Goal: Task Accomplishment & Management: Manage account settings

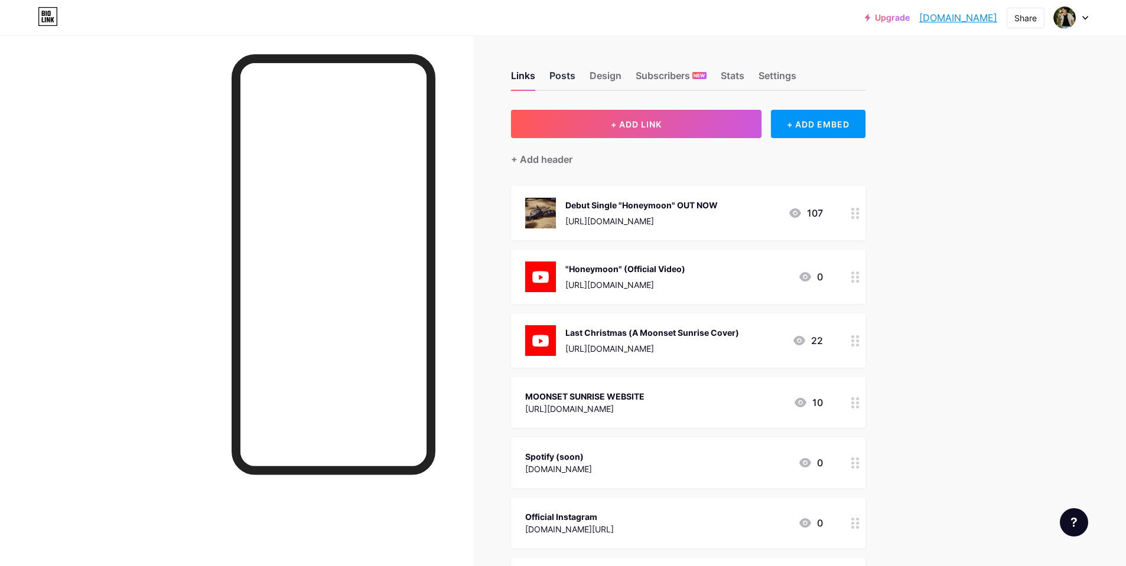
click at [572, 80] on div "Posts" at bounding box center [562, 79] width 26 height 21
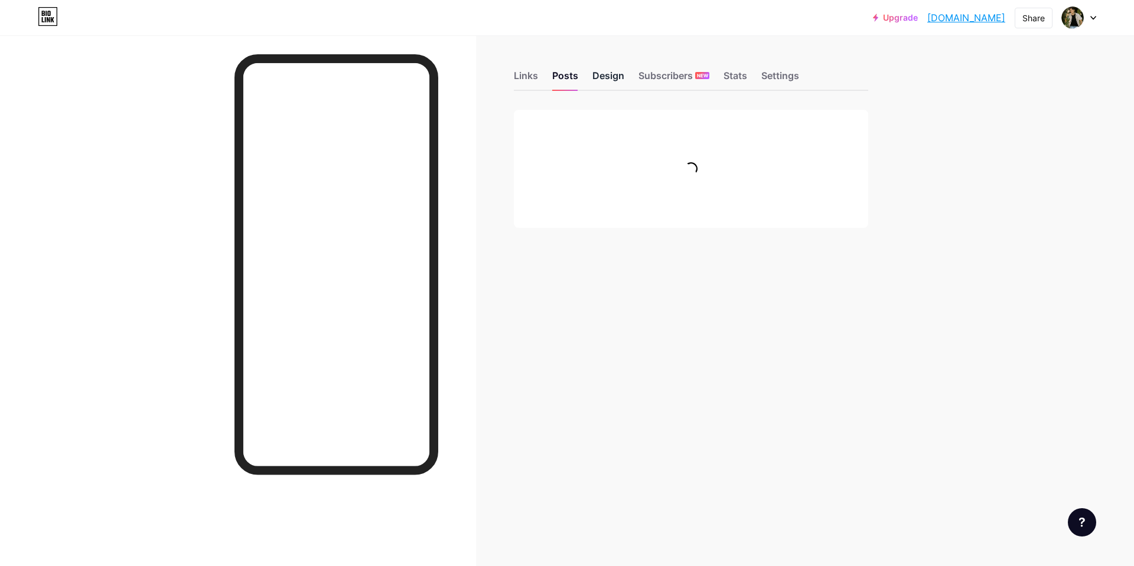
click at [606, 80] on div "Design" at bounding box center [608, 79] width 32 height 21
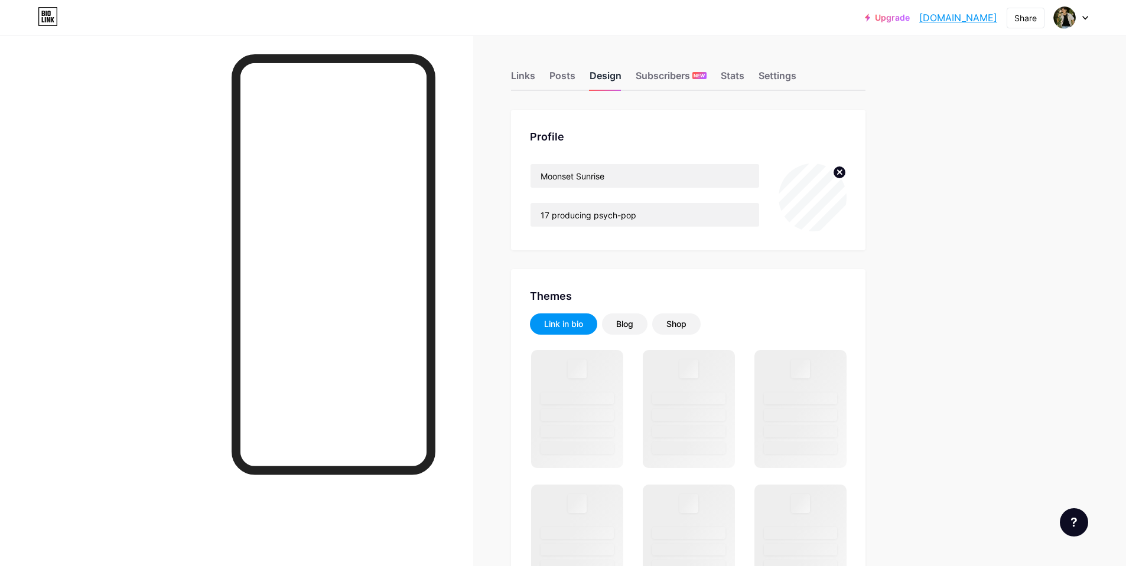
click at [614, 78] on div "Design" at bounding box center [605, 79] width 32 height 21
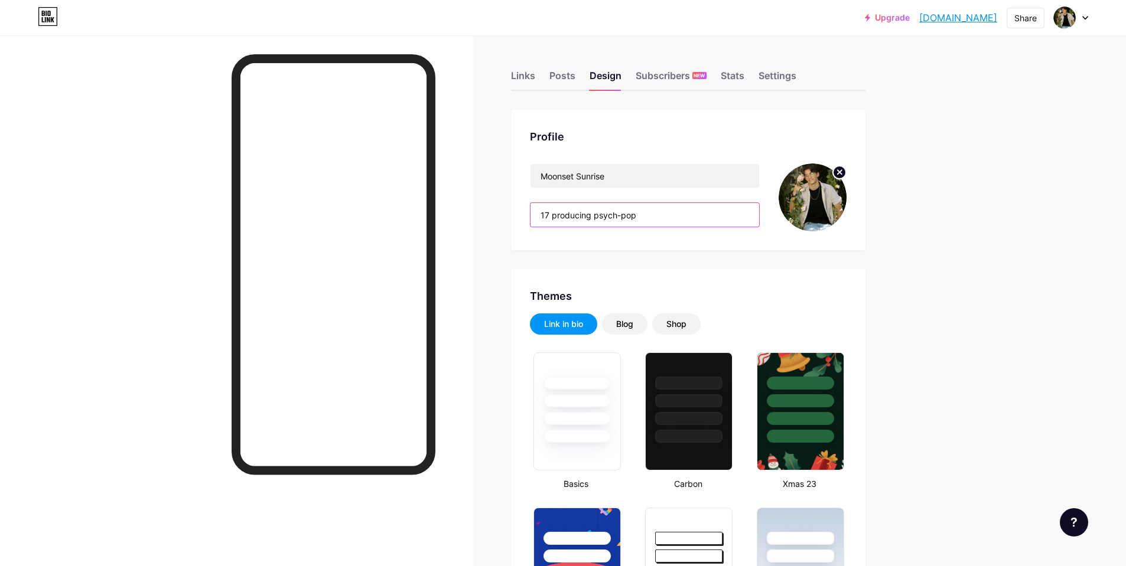
click at [552, 214] on input "17 producing psych-pop" at bounding box center [644, 215] width 229 height 24
type input "#f7dba0"
type input "#fff2d4"
type input "#000000"
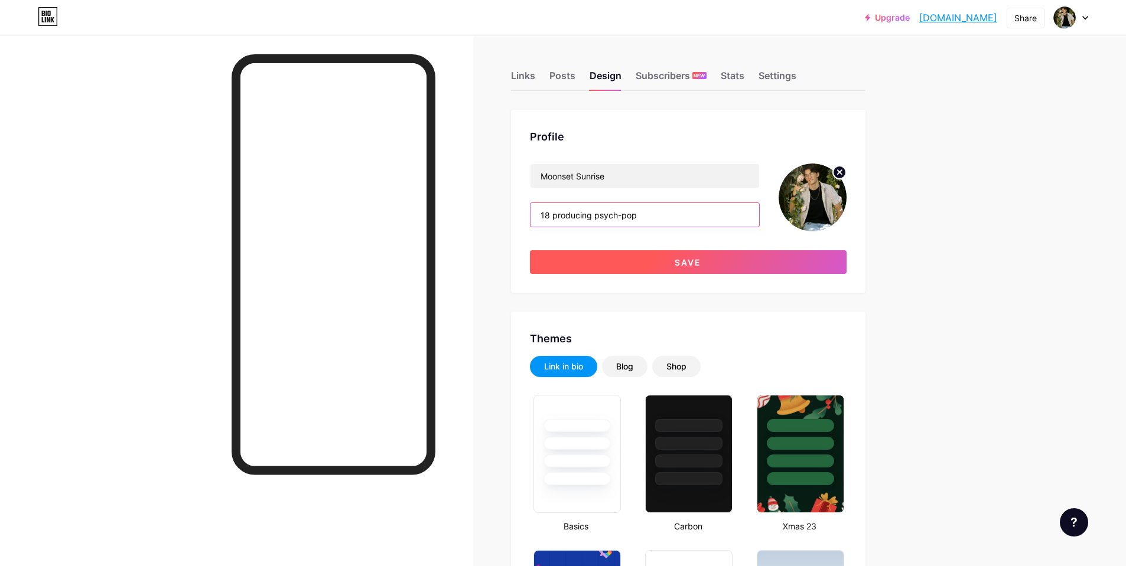
type input "18 producing psych-pop"
click at [648, 266] on button "Save" at bounding box center [688, 262] width 317 height 24
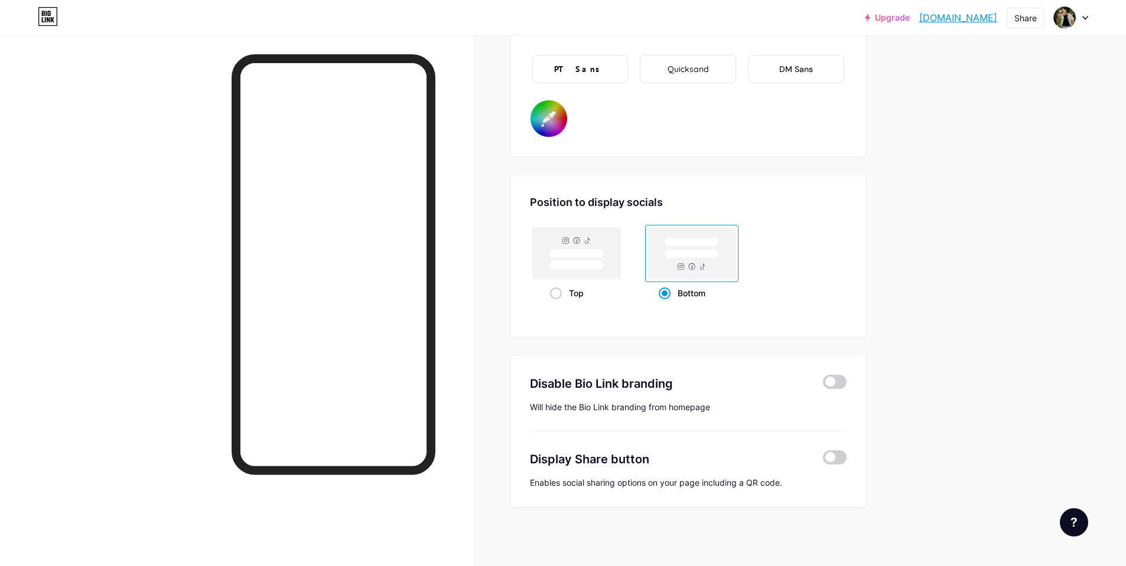
scroll to position [2196, 0]
click at [832, 382] on span at bounding box center [835, 382] width 24 height 14
click at [823, 385] on input "checkbox" at bounding box center [823, 385] width 0 height 0
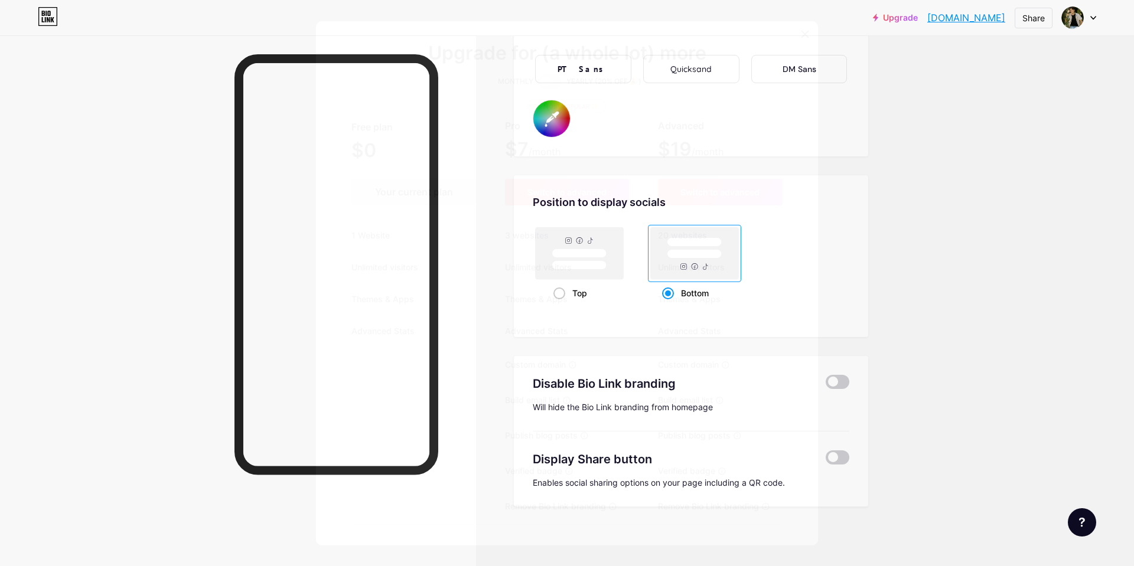
click at [800, 36] on icon at bounding box center [804, 34] width 9 height 9
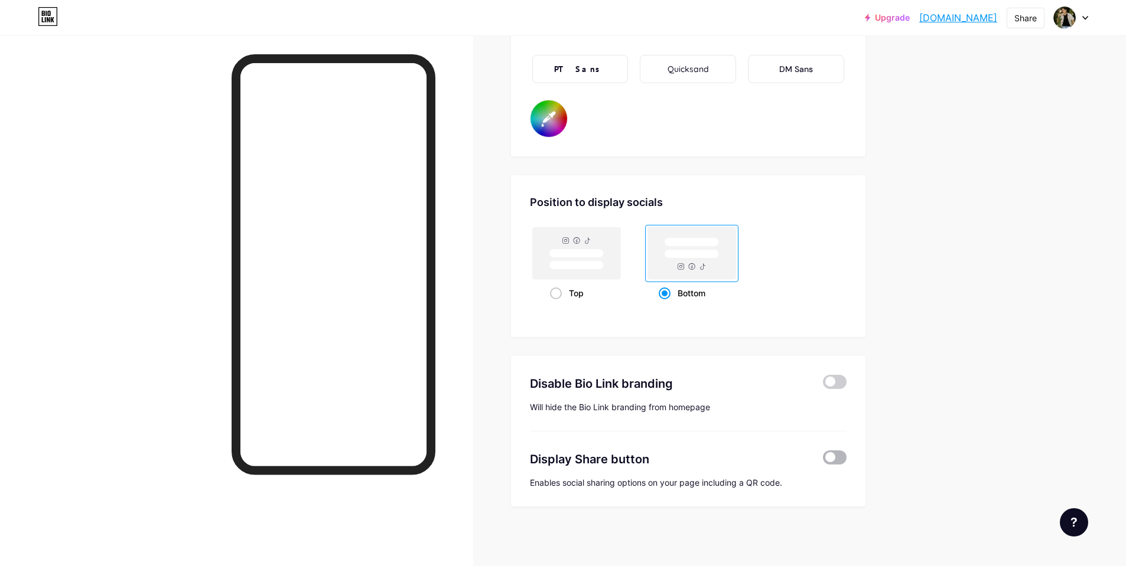
click at [839, 459] on span at bounding box center [835, 458] width 24 height 14
click at [823, 461] on input "checkbox" at bounding box center [823, 461] width 0 height 0
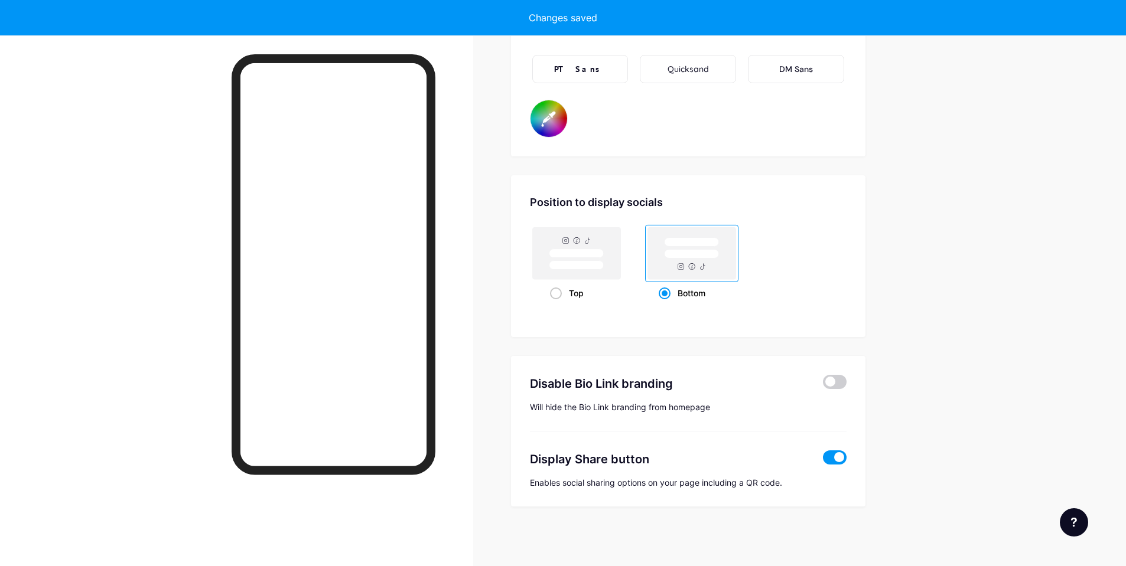
click at [839, 461] on span at bounding box center [835, 458] width 24 height 14
click at [823, 461] on input "checkbox" at bounding box center [823, 461] width 0 height 0
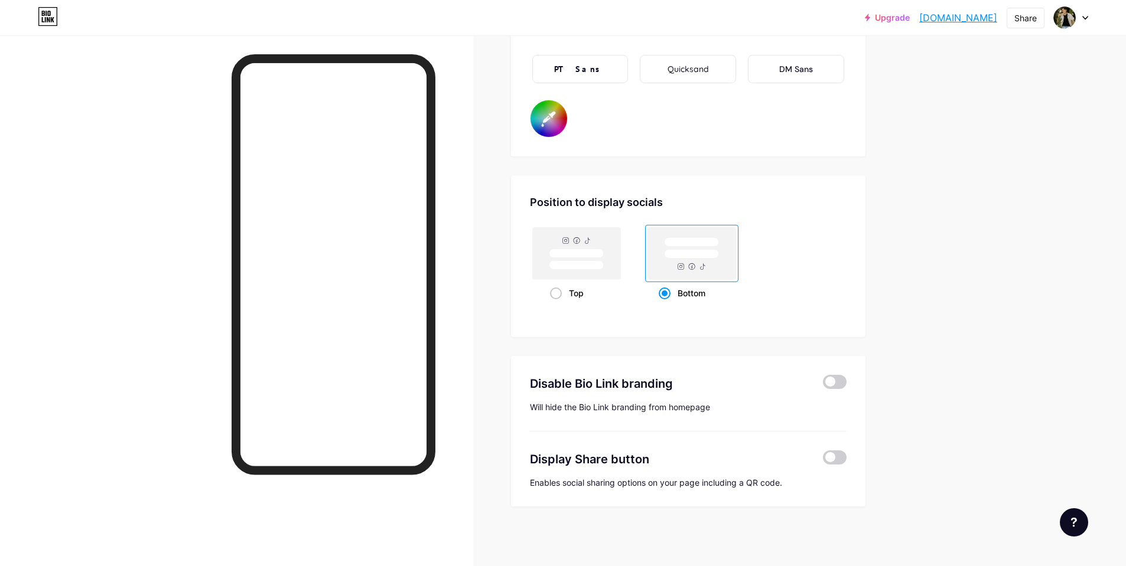
type input "#f7dba0"
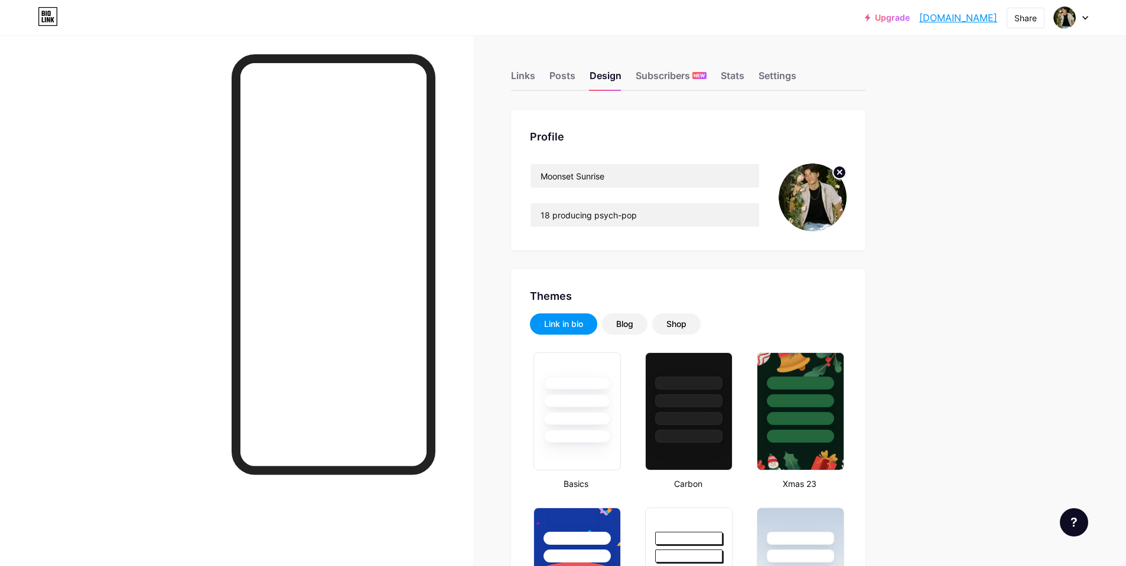
scroll to position [0, 0]
click at [529, 71] on div "Links" at bounding box center [523, 79] width 24 height 21
